Goal: Task Accomplishment & Management: Complete application form

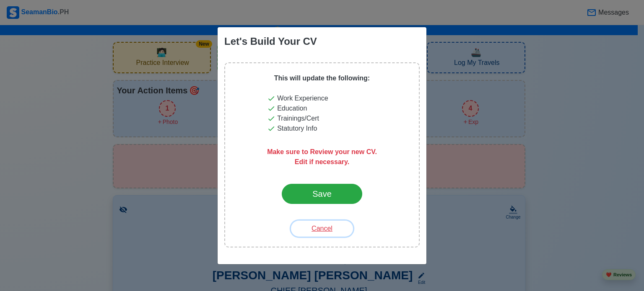
click at [326, 231] on button "Cancel" at bounding box center [322, 229] width 62 height 16
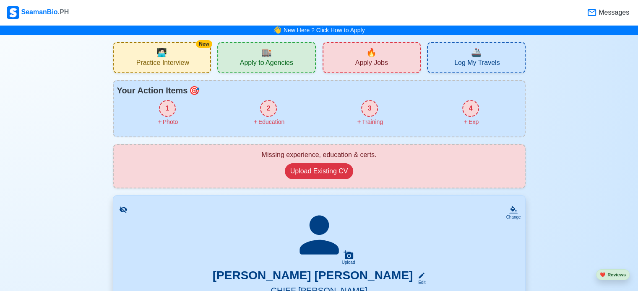
click at [270, 55] on span "🏬" at bounding box center [266, 52] width 10 height 13
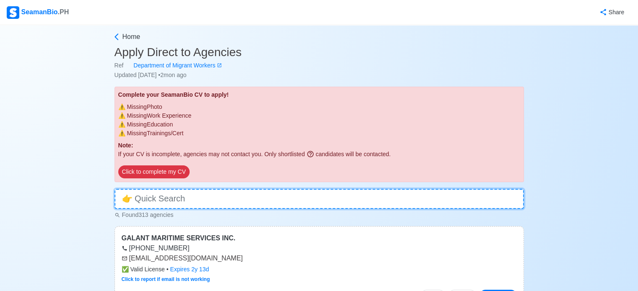
click at [178, 200] on input at bounding box center [318, 199] width 409 height 20
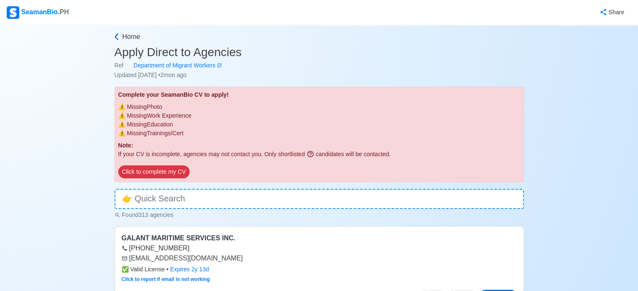
click at [116, 42] on link "Home" at bounding box center [317, 37] width 411 height 10
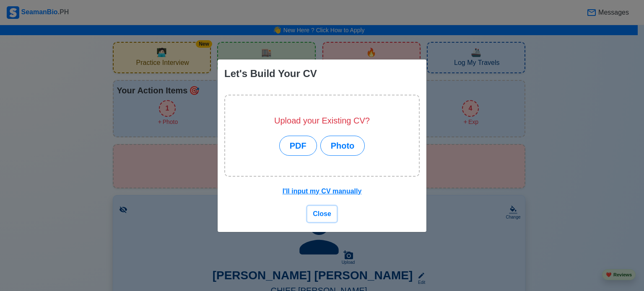
click at [324, 214] on span "Close" at bounding box center [322, 214] width 18 height 7
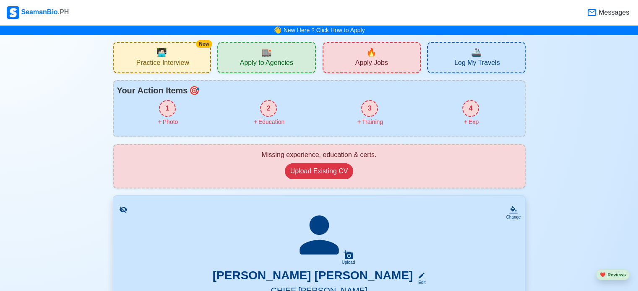
click at [166, 101] on div "1" at bounding box center [167, 108] width 17 height 17
click at [278, 60] on span "Apply to Agencies" at bounding box center [266, 64] width 53 height 10
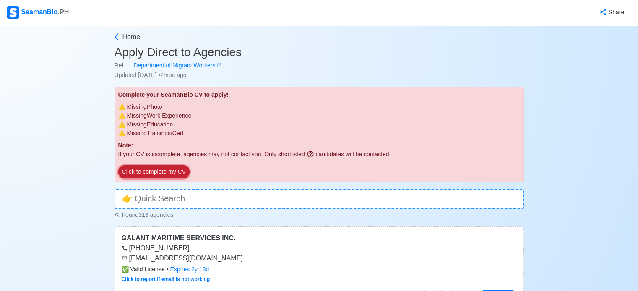
click at [171, 167] on button "Click to complete my CV" at bounding box center [153, 172] width 71 height 13
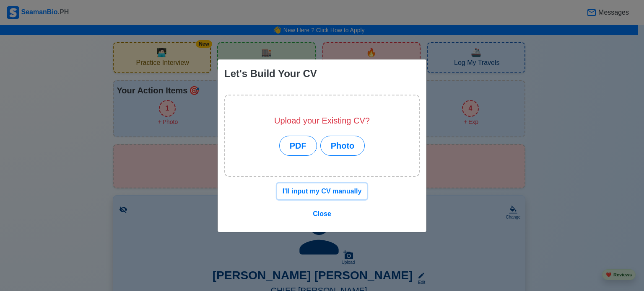
click at [330, 193] on u "I'll input my CV manually" at bounding box center [322, 191] width 79 height 7
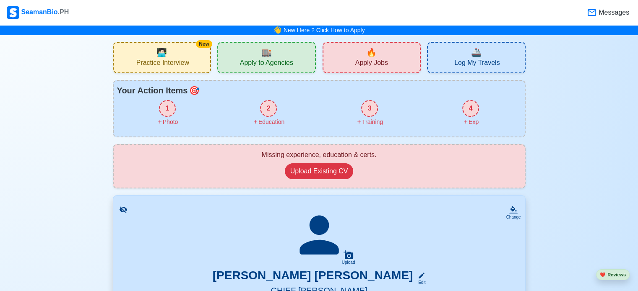
click at [168, 111] on div "1" at bounding box center [167, 108] width 17 height 17
click at [268, 107] on div "2" at bounding box center [268, 108] width 17 height 17
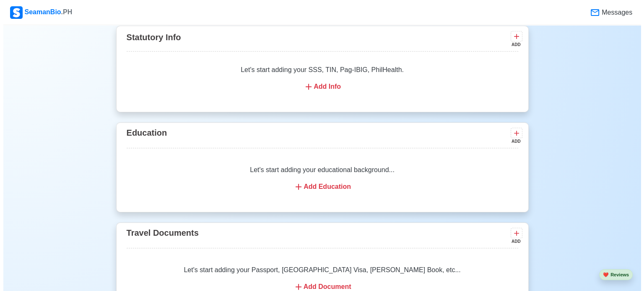
scroll to position [633, 0]
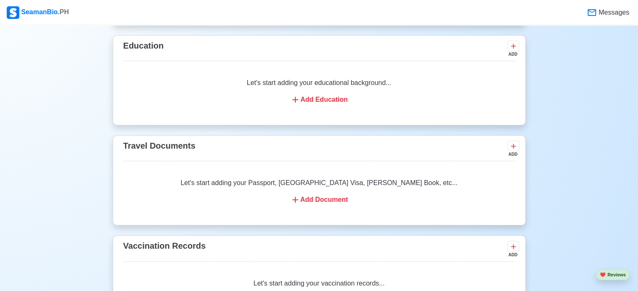
click at [314, 99] on div "Add Education" at bounding box center [319, 100] width 372 height 10
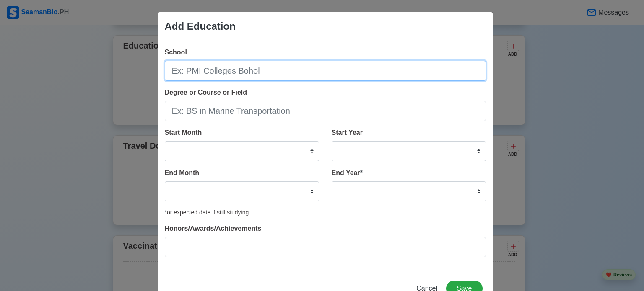
click at [255, 70] on input "School" at bounding box center [325, 71] width 321 height 20
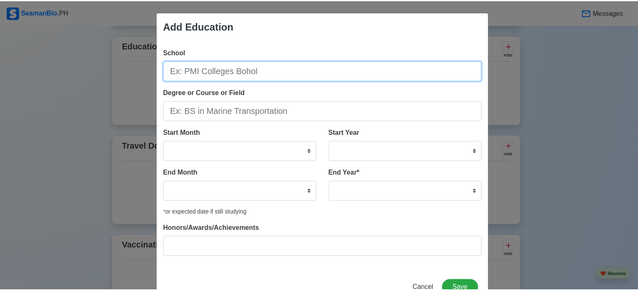
scroll to position [27, 0]
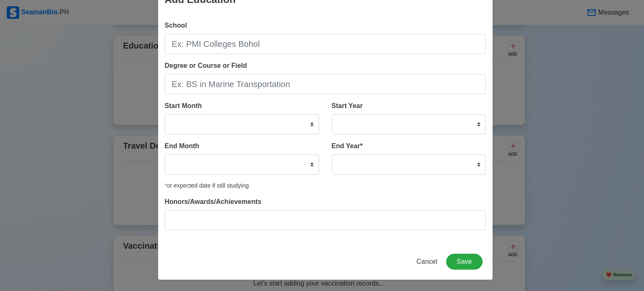
click at [489, 125] on div "School Degree or Course or Field Start Month January February March April May J…" at bounding box center [325, 129] width 335 height 230
click at [432, 262] on span "Cancel" at bounding box center [426, 261] width 21 height 7
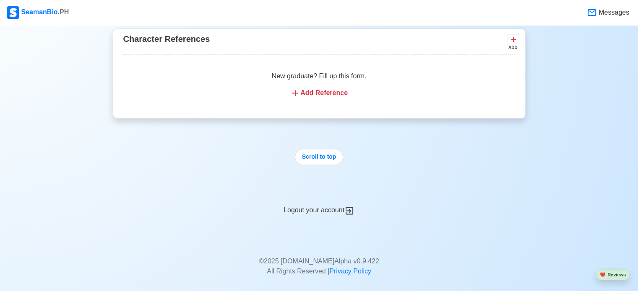
scroll to position [1409, 0]
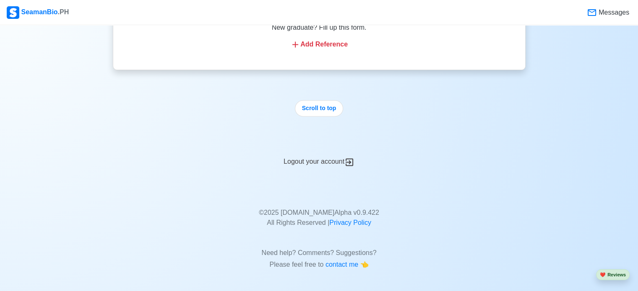
click at [309, 164] on div "Logout your account" at bounding box center [319, 157] width 413 height 21
